Goal: Information Seeking & Learning: Check status

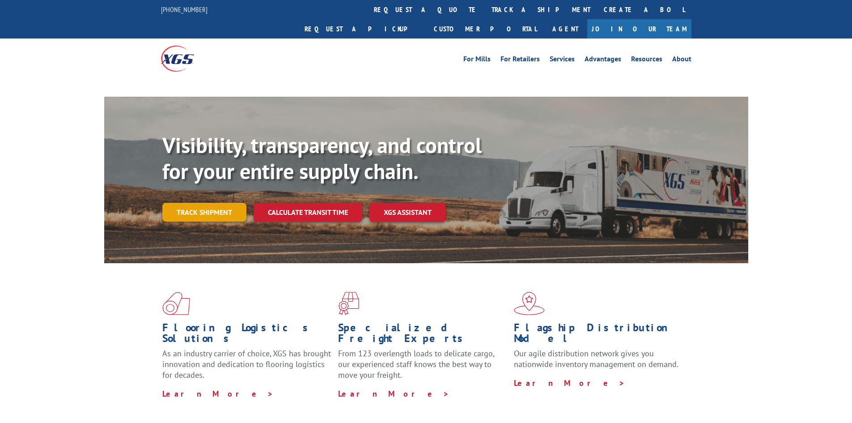
click at [228, 203] on link "Track shipment" at bounding box center [204, 212] width 84 height 19
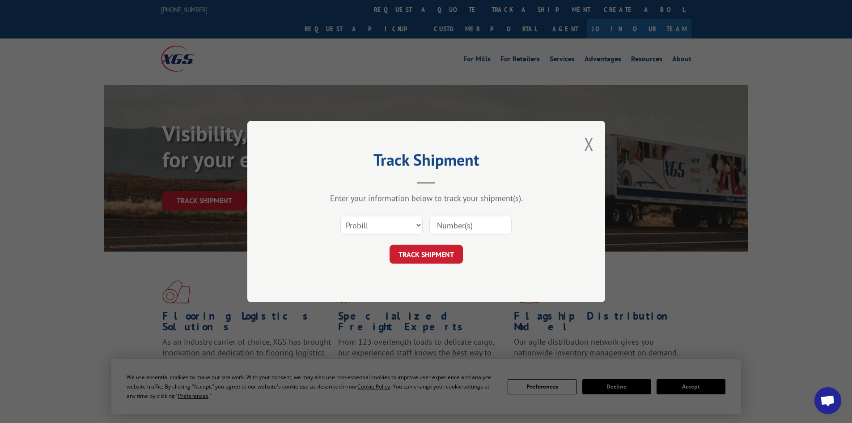
click at [413, 219] on select "Select category... Probill BOL PO" at bounding box center [381, 225] width 82 height 19
select select "bol"
click at [340, 216] on select "Select category... Probill BOL PO" at bounding box center [381, 225] width 82 height 19
click at [472, 233] on input at bounding box center [470, 225] width 82 height 19
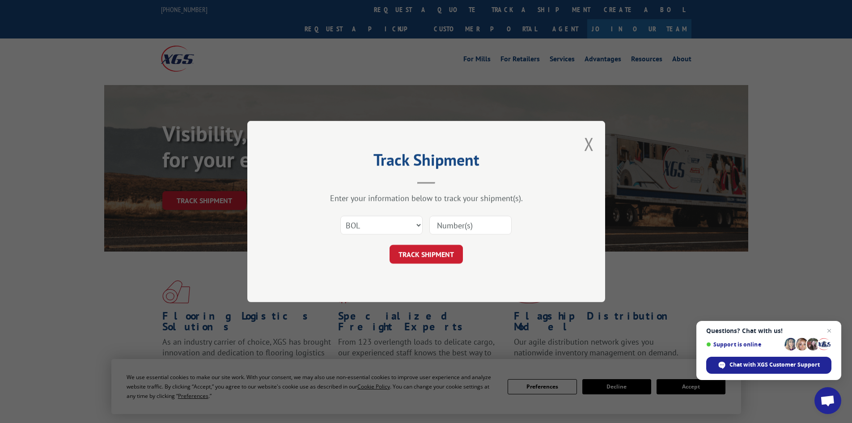
paste input "5181692"
type input "5181692"
click at [390, 245] on button "TRACK SHIPMENT" at bounding box center [426, 254] width 73 height 19
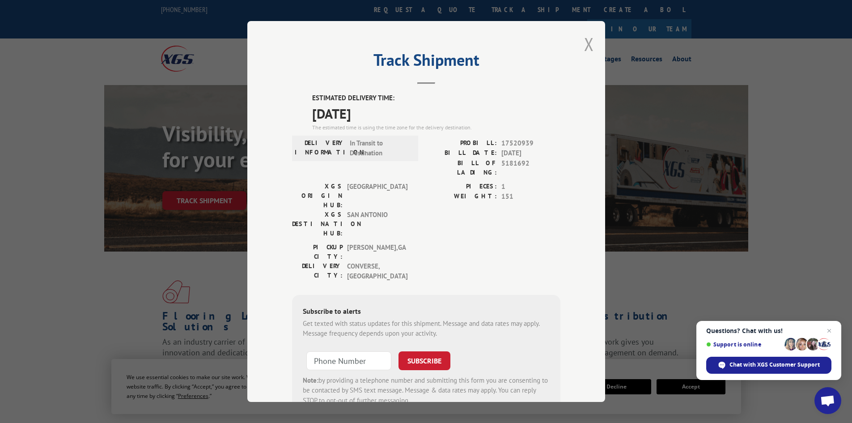
click at [584, 36] on button "Close modal" at bounding box center [589, 44] width 10 height 24
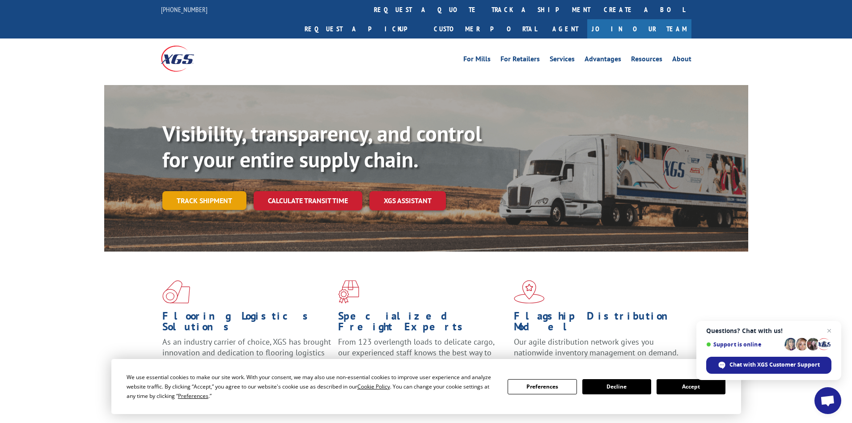
click at [211, 191] on link "Track shipment" at bounding box center [204, 200] width 84 height 19
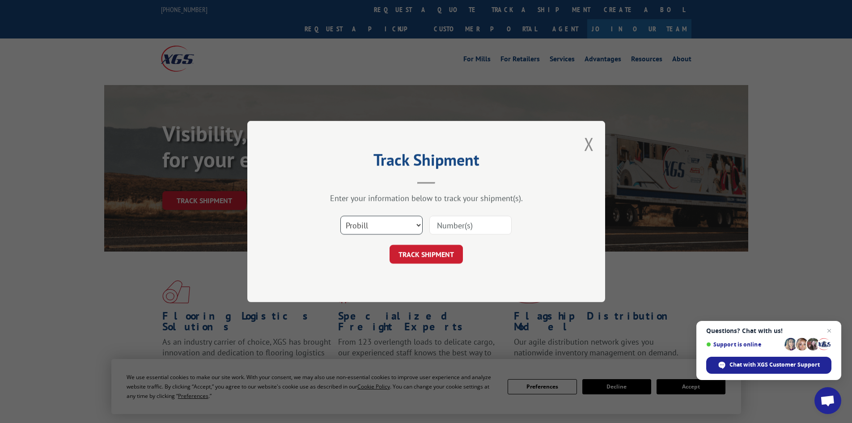
click at [378, 223] on select "Select category... Probill BOL PO" at bounding box center [381, 225] width 82 height 19
select select "bol"
click at [340, 216] on select "Select category... Probill BOL PO" at bounding box center [381, 225] width 82 height 19
click at [452, 233] on input at bounding box center [470, 225] width 82 height 19
paste input "BOL# - 5181692"
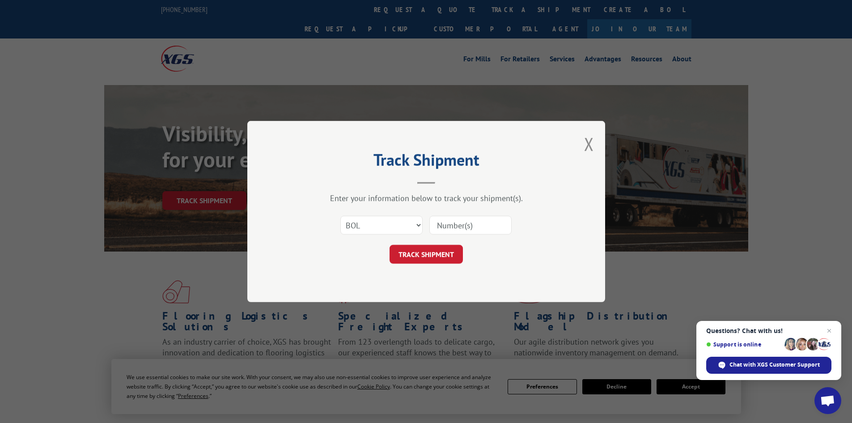
type input "BOL# - 5181692"
click button "TRACK SHIPMENT" at bounding box center [426, 254] width 73 height 19
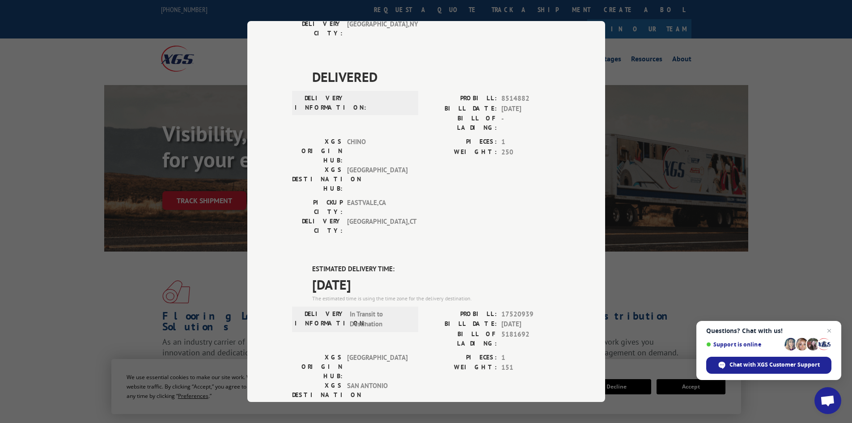
scroll to position [309, 0]
